Goal: Subscribe to service/newsletter

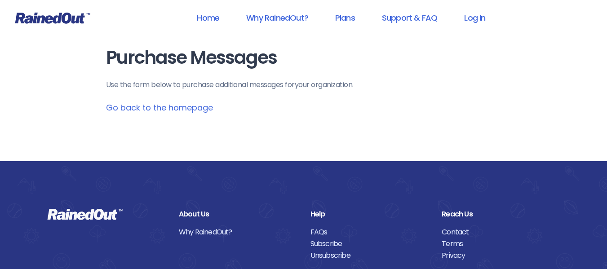
click at [185, 111] on link "Go back to the homepage" at bounding box center [159, 107] width 107 height 11
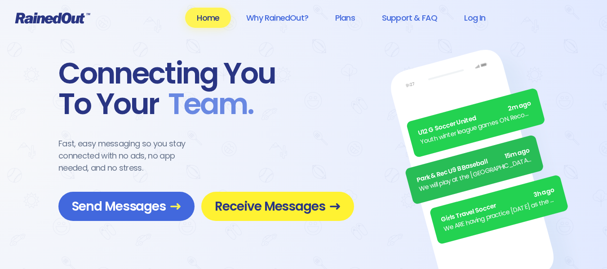
click at [278, 208] on span "Receive Messages" at bounding box center [278, 207] width 126 height 16
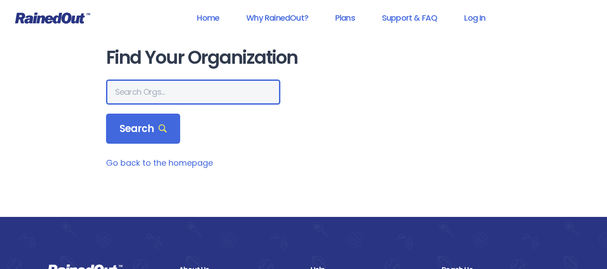
click at [179, 95] on input "text" at bounding box center [193, 92] width 174 height 25
type input "city of [GEOGRAPHIC_DATA]"
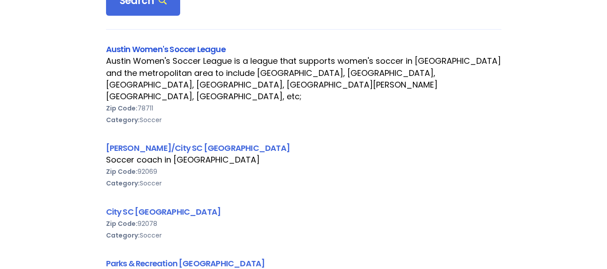
scroll to position [180, 0]
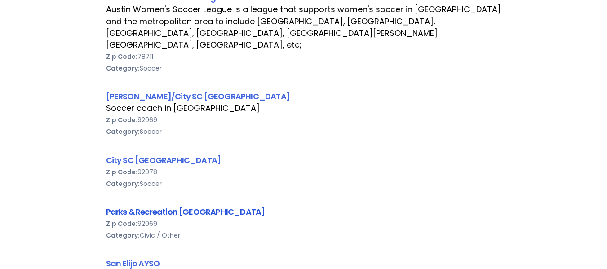
click at [205, 206] on link "Parks & Recreation [GEOGRAPHIC_DATA]" at bounding box center [185, 211] width 159 height 11
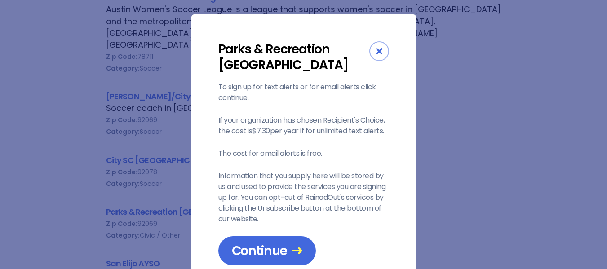
scroll to position [37, 0]
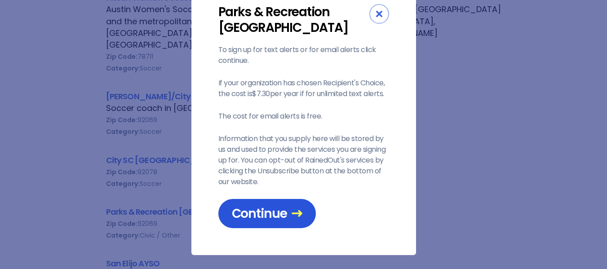
click at [247, 213] on span "Continue" at bounding box center [267, 214] width 71 height 16
